Goal: Communication & Community: Ask a question

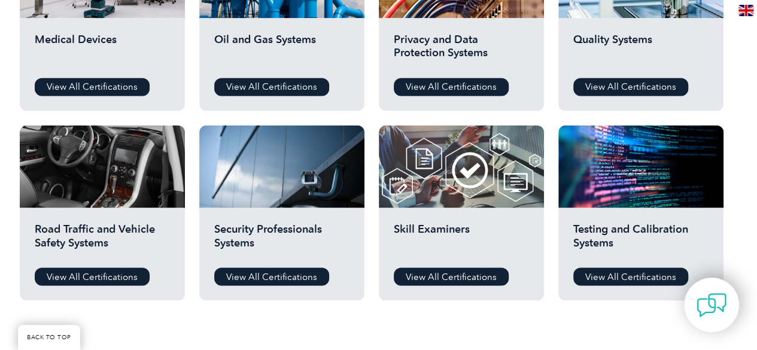
scroll to position [1381, 0]
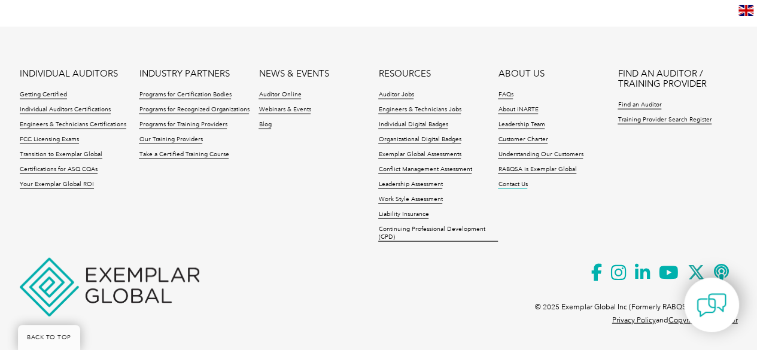
click at [523, 183] on link "Contact Us" at bounding box center [512, 185] width 29 height 8
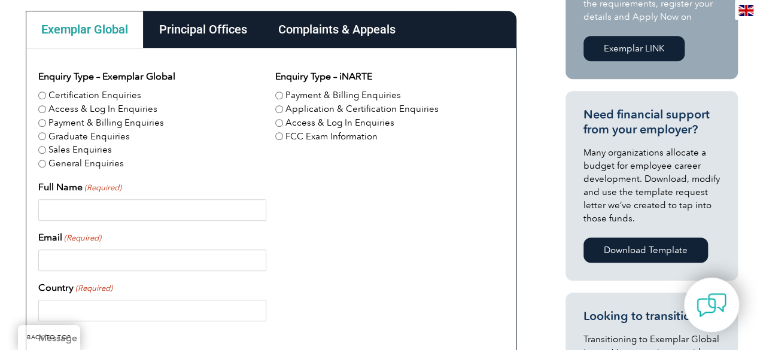
scroll to position [359, 0]
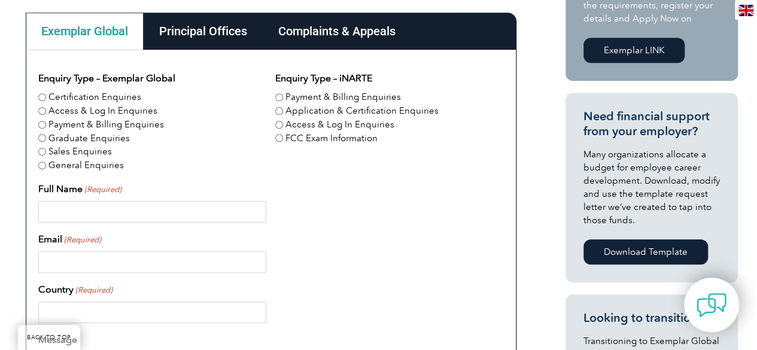
click at [43, 165] on input "General Enquiries" at bounding box center [42, 166] width 8 height 8
radio input "true"
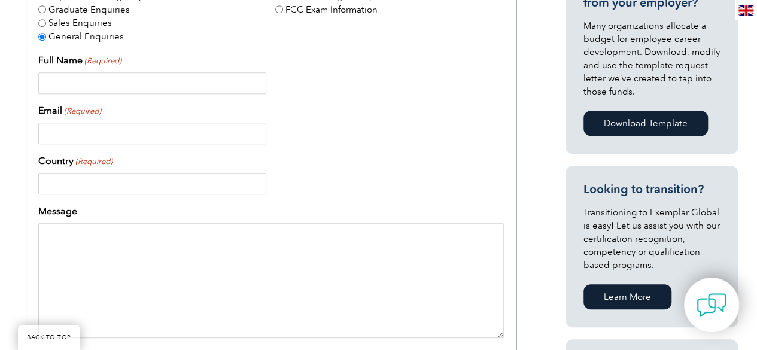
scroll to position [419, 0]
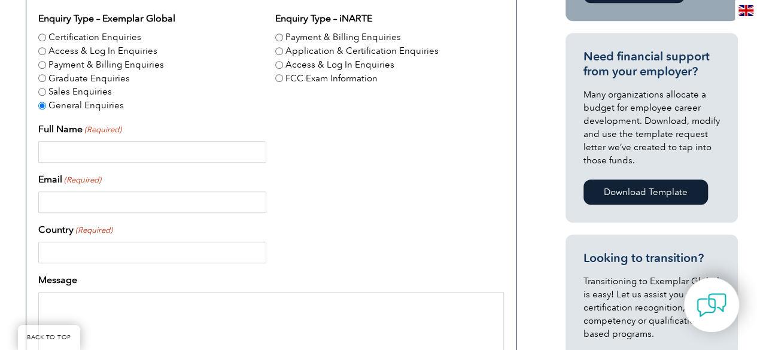
click at [81, 154] on input "Full Name (Required)" at bounding box center [152, 152] width 228 height 22
type input "[PERSON_NAME]"
click at [84, 204] on input "Email (Required)" at bounding box center [152, 203] width 228 height 22
type input "[EMAIL_ADDRESS][DOMAIN_NAME]"
click at [68, 252] on input "Country (Required)" at bounding box center [152, 253] width 228 height 22
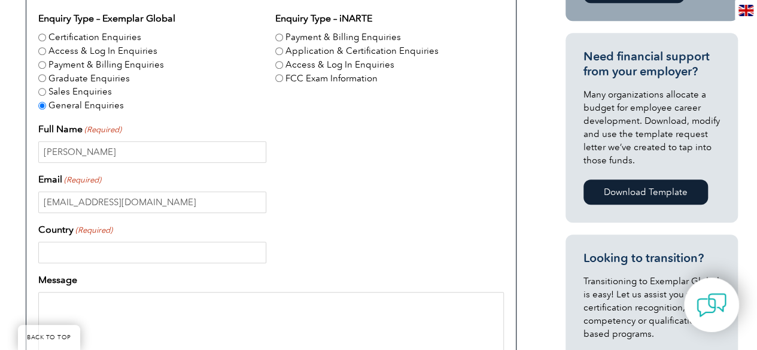
type input "[GEOGRAPHIC_DATA]"
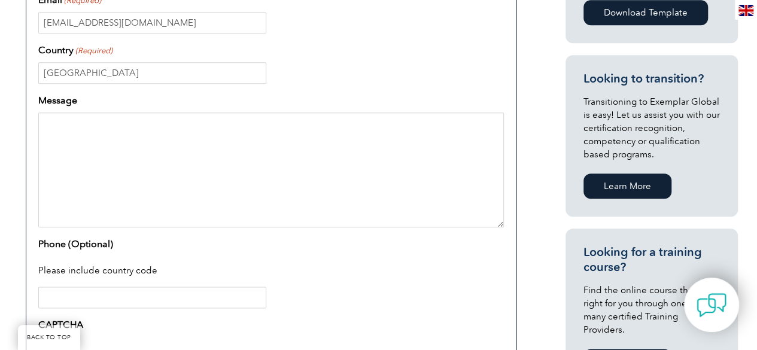
click at [155, 160] on textarea "Message" at bounding box center [271, 170] width 466 height 115
paste textarea "Greetings from Starboard International LLP. We are writing to express our inter…"
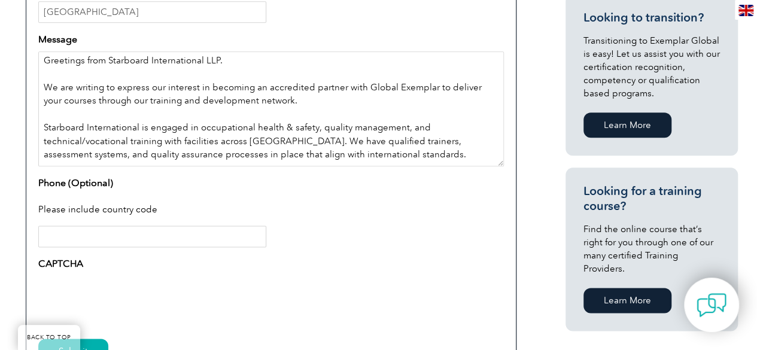
scroll to position [659, 0]
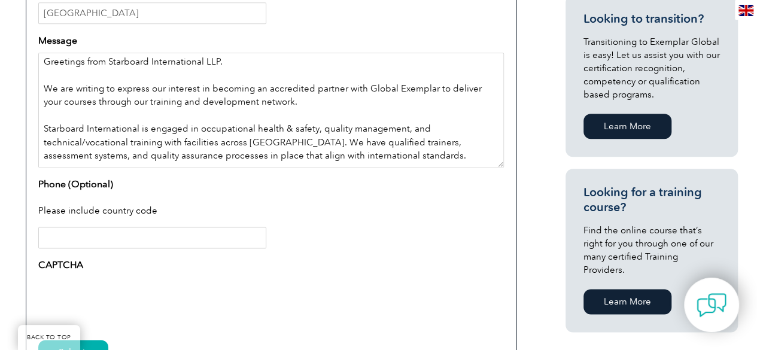
type textarea "Greetings from Starboard International LLP. We are writing to express our inter…"
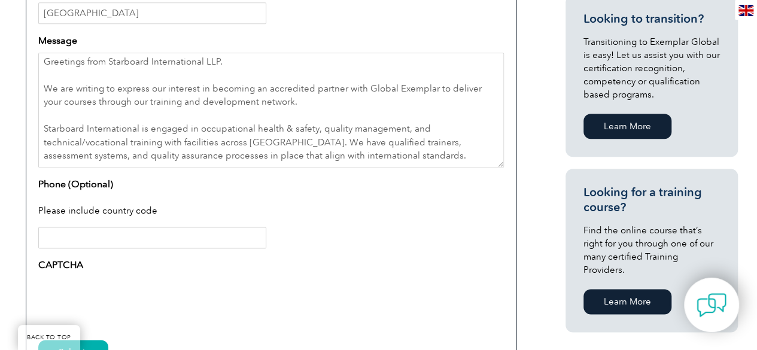
click at [102, 238] on input "Phone (Optional)" at bounding box center [152, 238] width 228 height 22
type input "+917907800730"
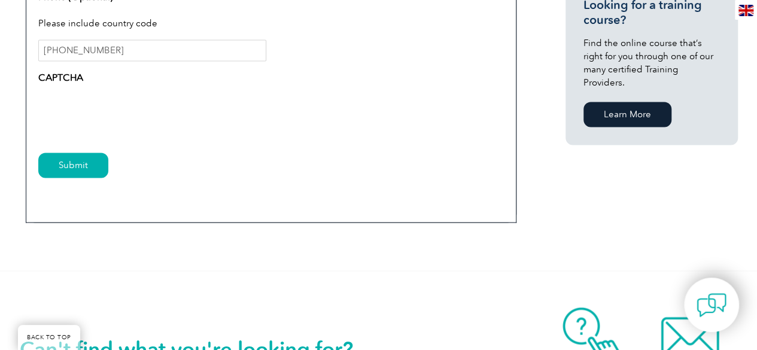
scroll to position [898, 0]
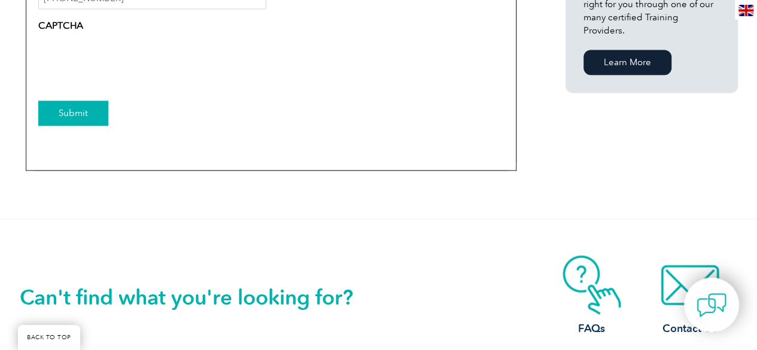
click at [60, 123] on input "Submit" at bounding box center [73, 113] width 70 height 25
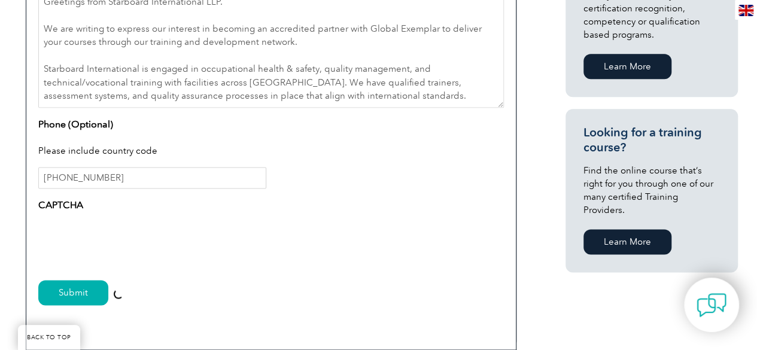
scroll to position [686, 0]
